Goal: Task Accomplishment & Management: Use online tool/utility

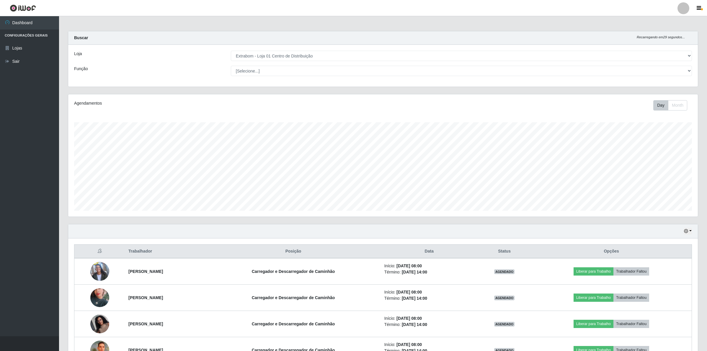
select select "435"
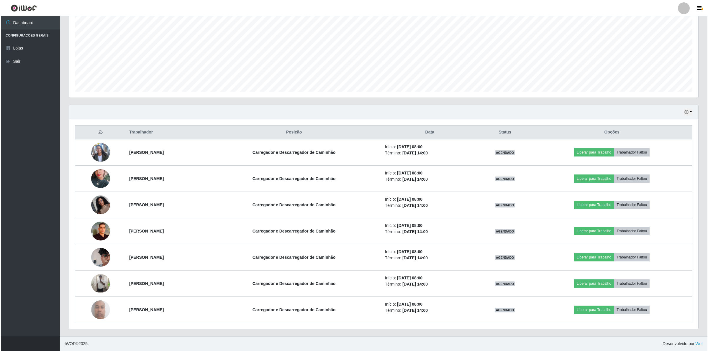
scroll to position [123, 629]
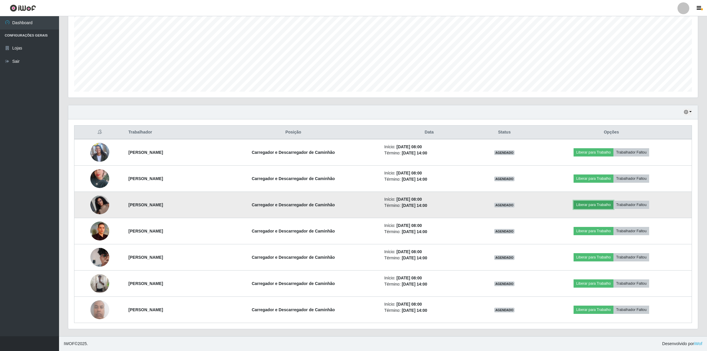
click at [598, 205] on button "Liberar para Trabalho" at bounding box center [593, 205] width 40 height 8
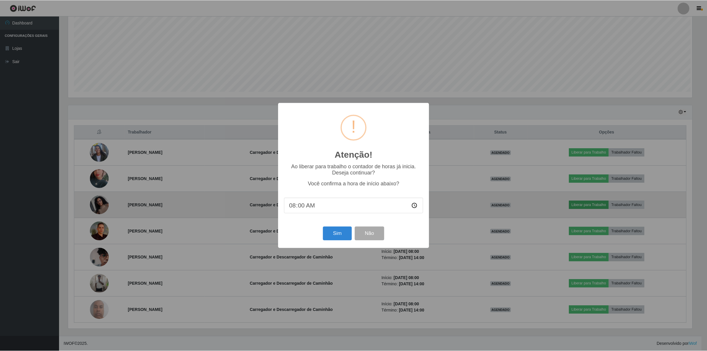
scroll to position [123, 625]
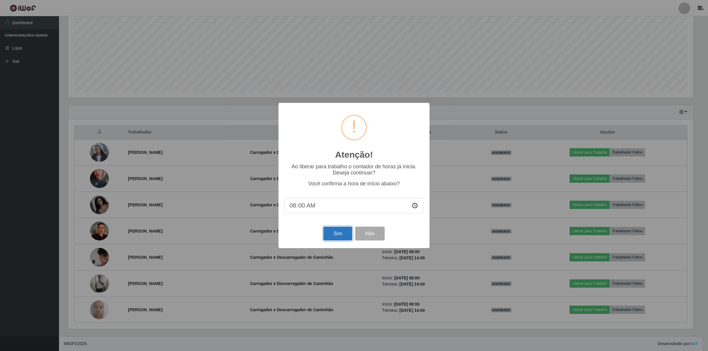
click at [331, 236] on button "Sim" at bounding box center [337, 234] width 29 height 14
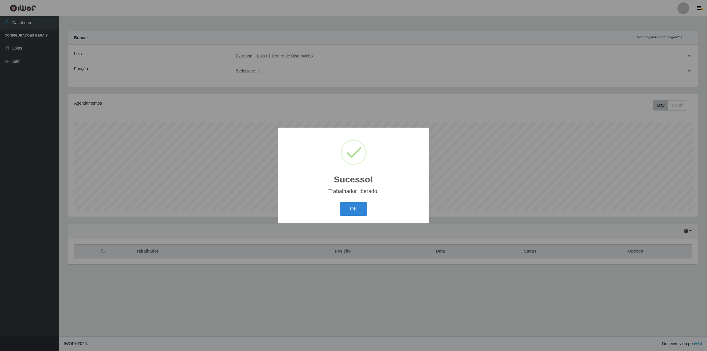
scroll to position [123, 631]
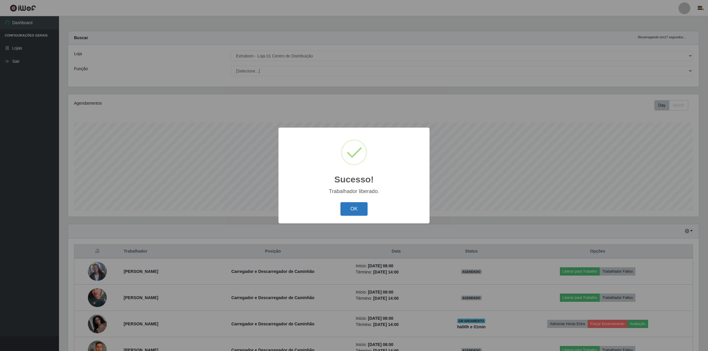
click at [353, 210] on button "OK" at bounding box center [354, 209] width 27 height 14
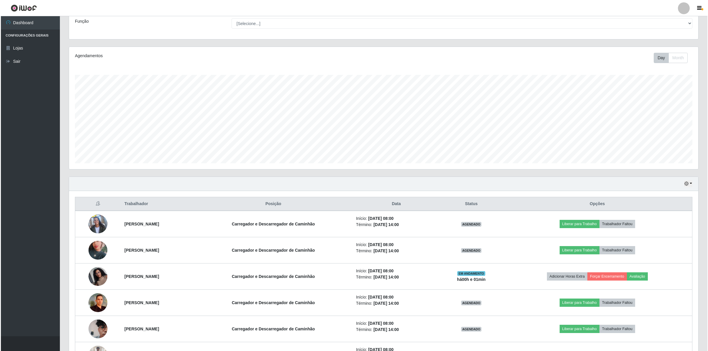
scroll to position [111, 0]
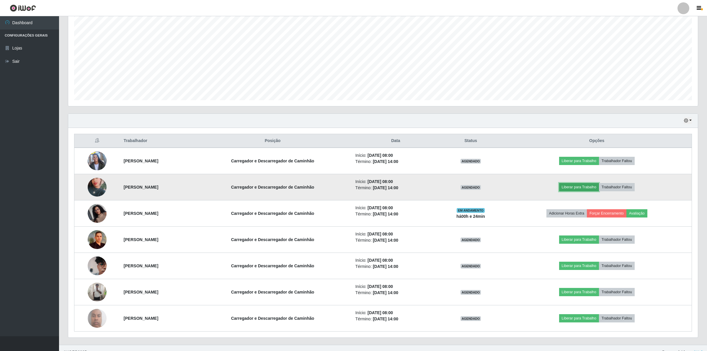
click at [587, 186] on button "Liberar para Trabalho" at bounding box center [579, 187] width 40 height 8
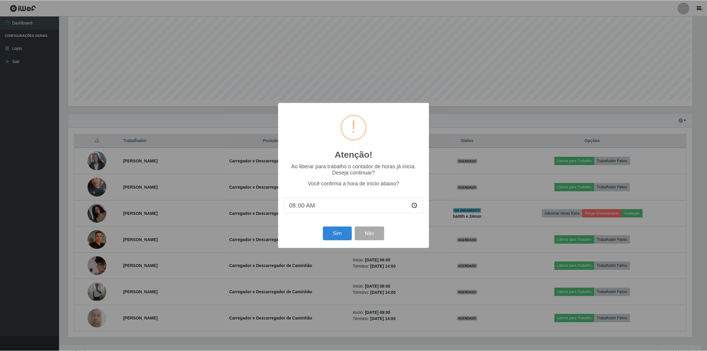
scroll to position [123, 625]
click at [342, 238] on button "Sim" at bounding box center [337, 234] width 29 height 14
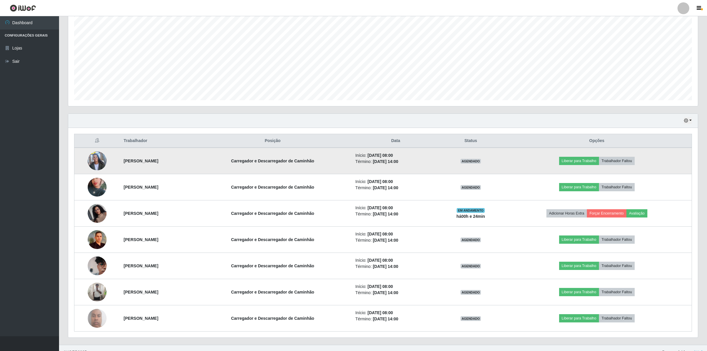
scroll to position [123, 631]
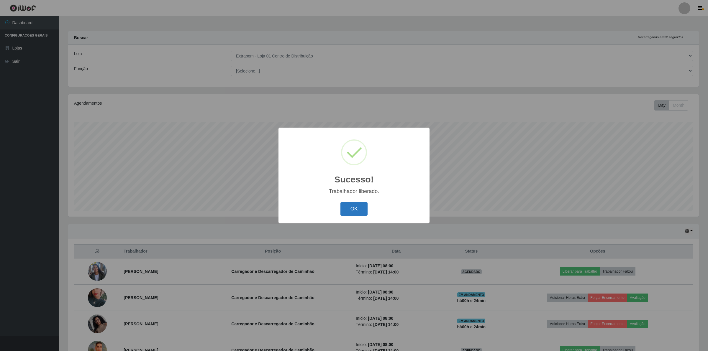
click at [349, 204] on button "OK" at bounding box center [354, 209] width 27 height 14
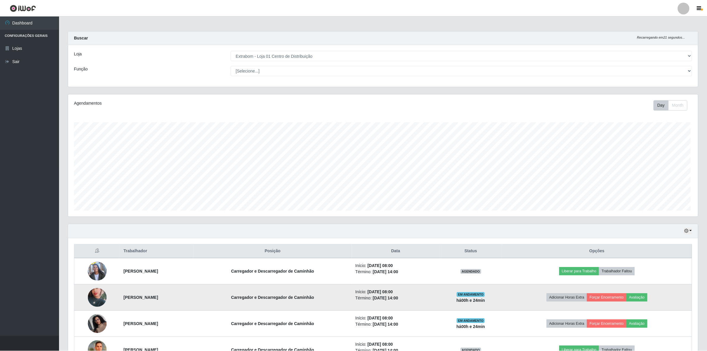
scroll to position [123, 629]
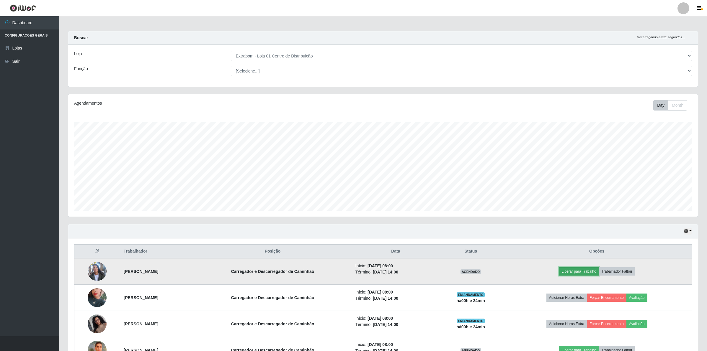
click at [588, 269] on button "Liberar para Trabalho" at bounding box center [579, 272] width 40 height 8
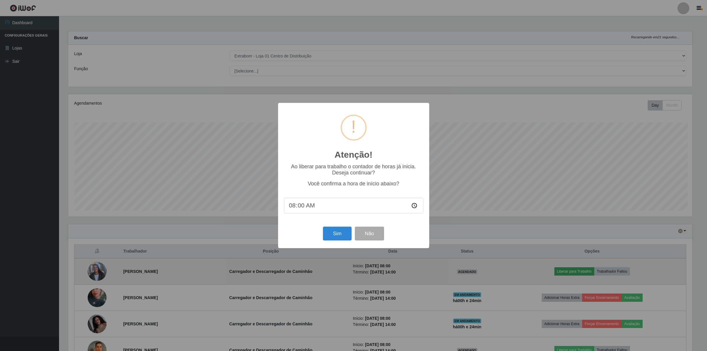
scroll to position [123, 625]
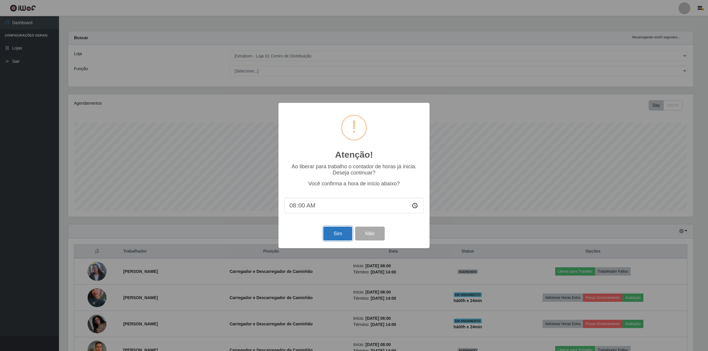
click at [341, 236] on button "Sim" at bounding box center [337, 234] width 29 height 14
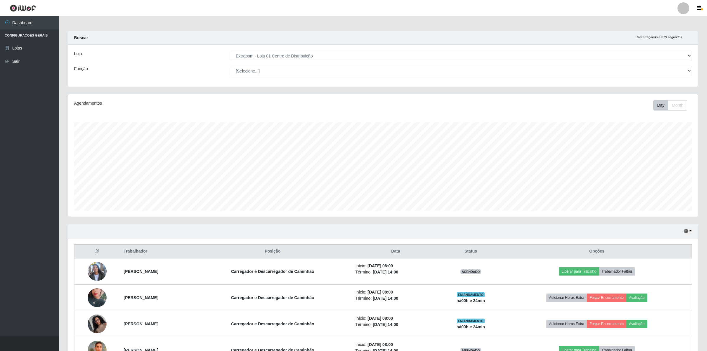
scroll to position [123, 631]
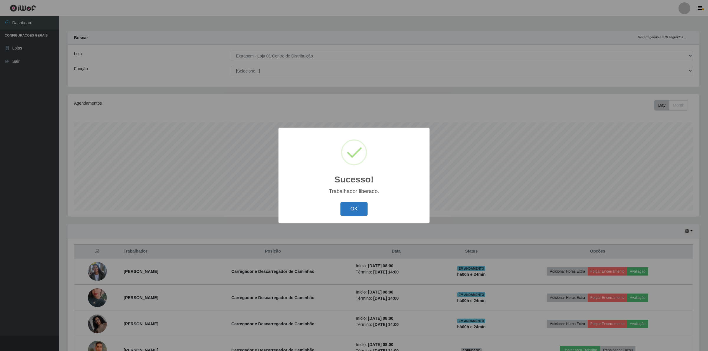
click at [350, 206] on button "OK" at bounding box center [354, 209] width 27 height 14
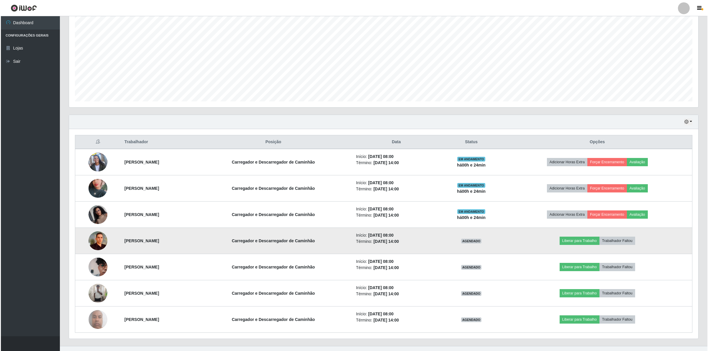
scroll to position [111, 0]
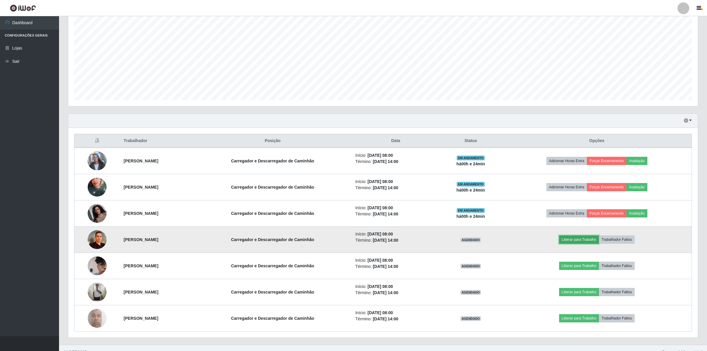
click at [584, 240] on button "Liberar para Trabalho" at bounding box center [579, 240] width 40 height 8
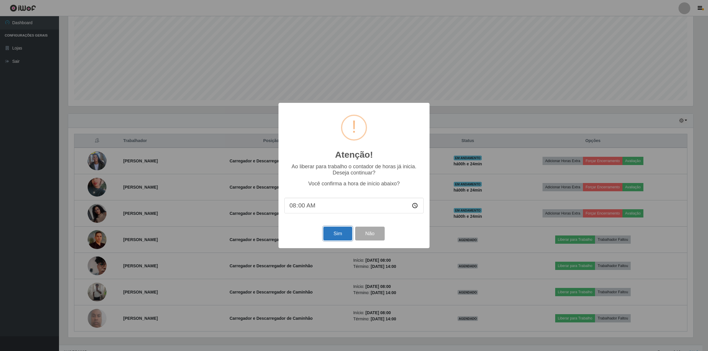
click at [328, 235] on button "Sim" at bounding box center [337, 234] width 29 height 14
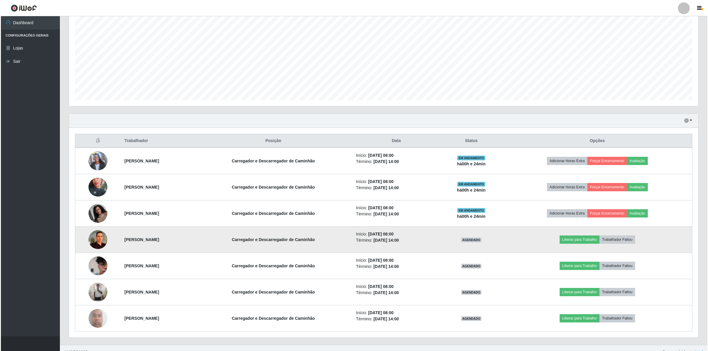
scroll to position [123, 631]
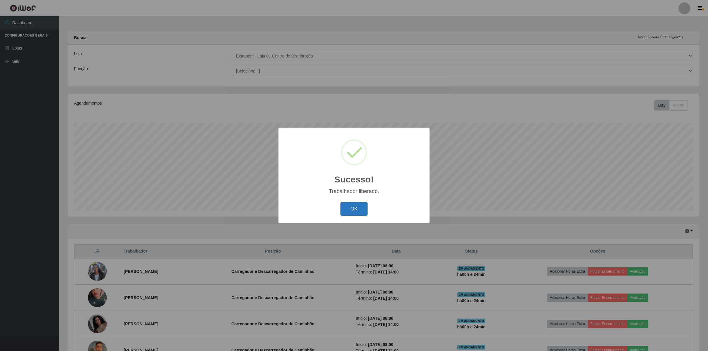
click at [361, 209] on button "OK" at bounding box center [354, 209] width 27 height 14
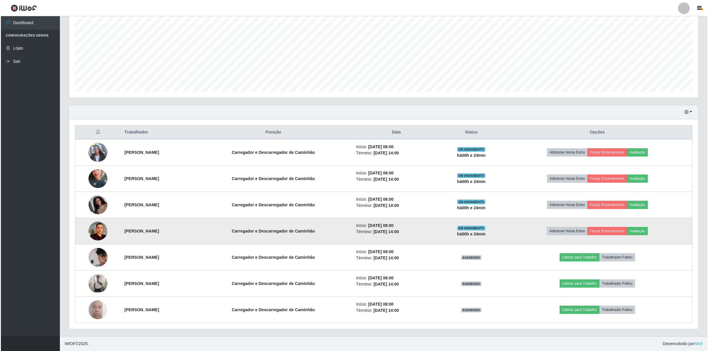
scroll to position [120, 0]
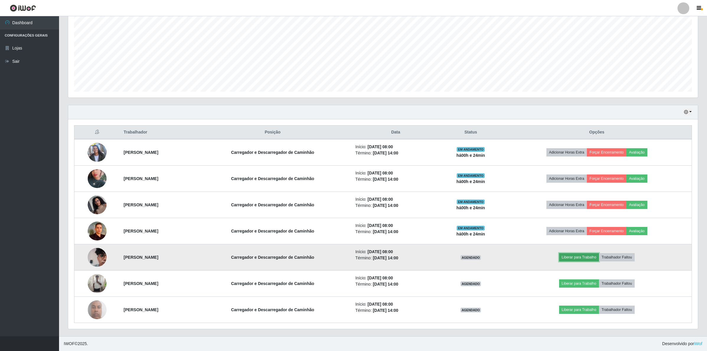
click at [579, 258] on button "Liberar para Trabalho" at bounding box center [579, 257] width 40 height 8
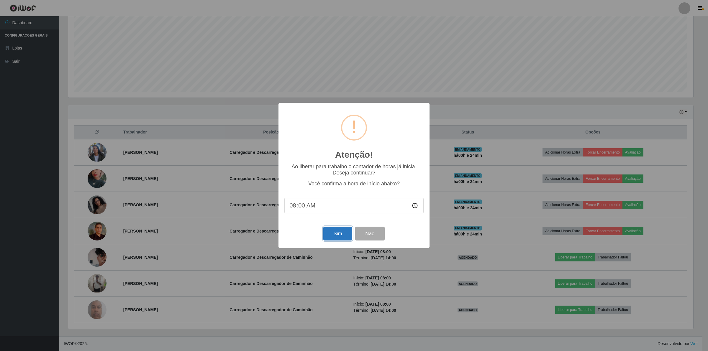
click at [339, 238] on button "Sim" at bounding box center [337, 234] width 29 height 14
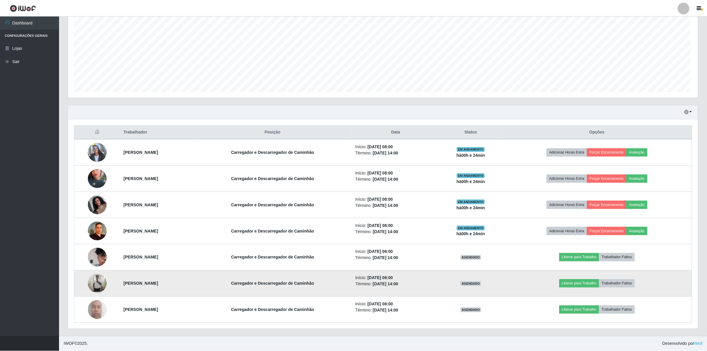
scroll to position [0, 0]
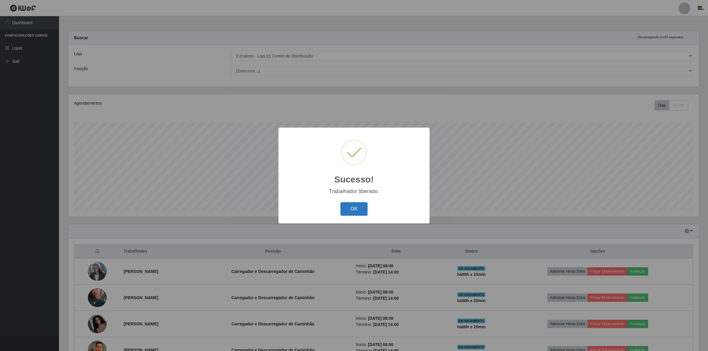
click at [359, 207] on button "OK" at bounding box center [354, 209] width 27 height 14
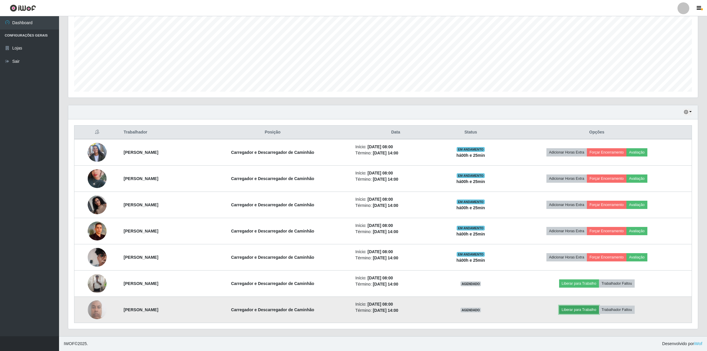
click at [589, 313] on button "Liberar para Trabalho" at bounding box center [579, 310] width 40 height 8
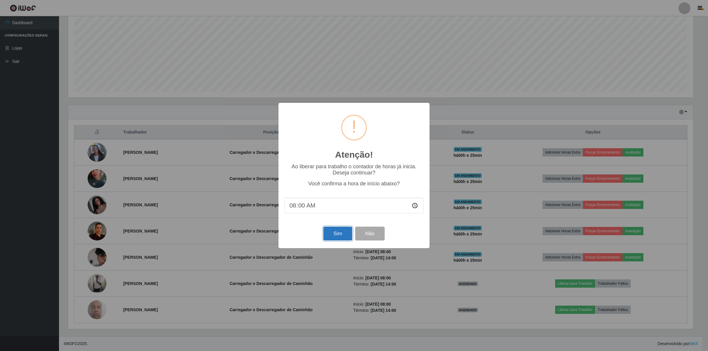
click at [328, 235] on button "Sim" at bounding box center [337, 234] width 29 height 14
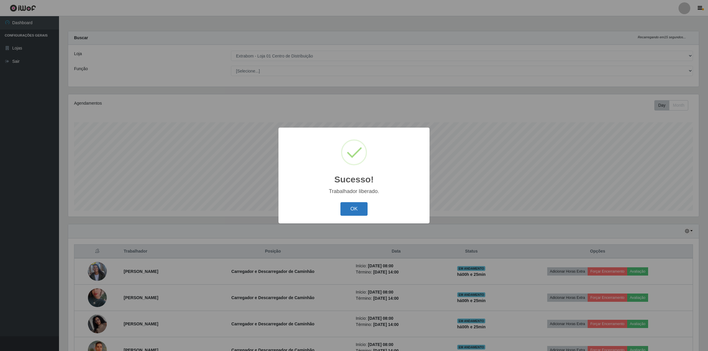
click at [343, 205] on button "OK" at bounding box center [354, 209] width 27 height 14
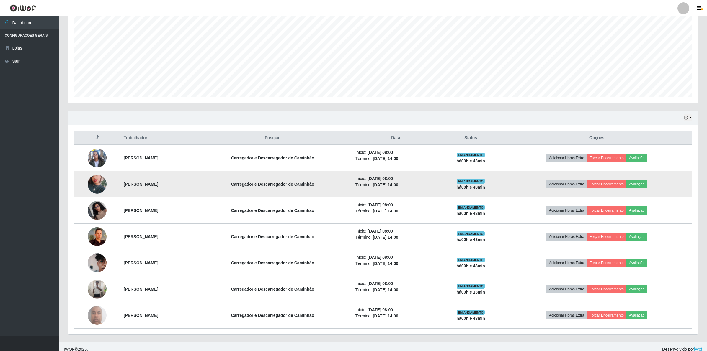
scroll to position [120, 0]
